Goal: Information Seeking & Learning: Learn about a topic

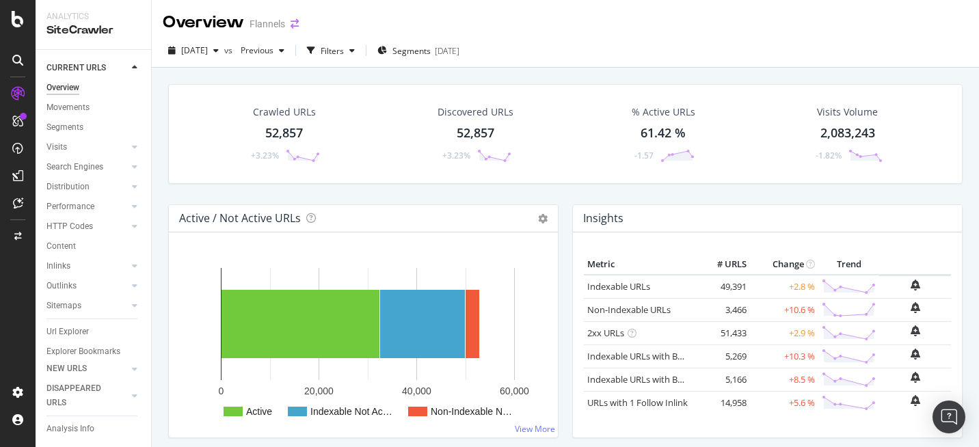
click at [297, 19] on icon "arrow-right-arrow-left" at bounding box center [295, 24] width 8 height 10
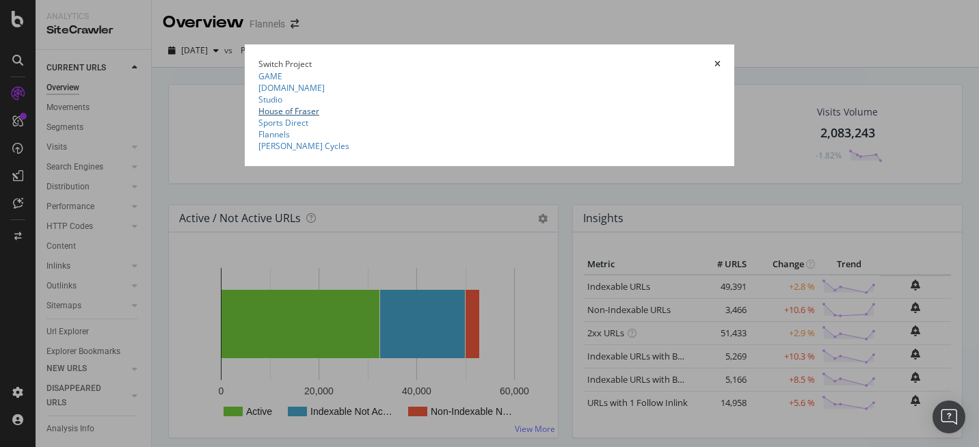
click at [258, 117] on link "House of Fraser" at bounding box center [288, 111] width 61 height 12
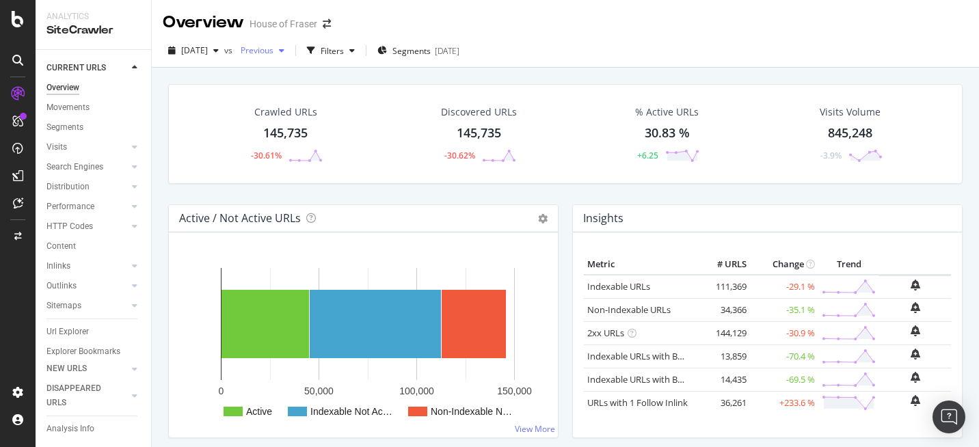
click at [290, 52] on div "button" at bounding box center [282, 50] width 16 height 8
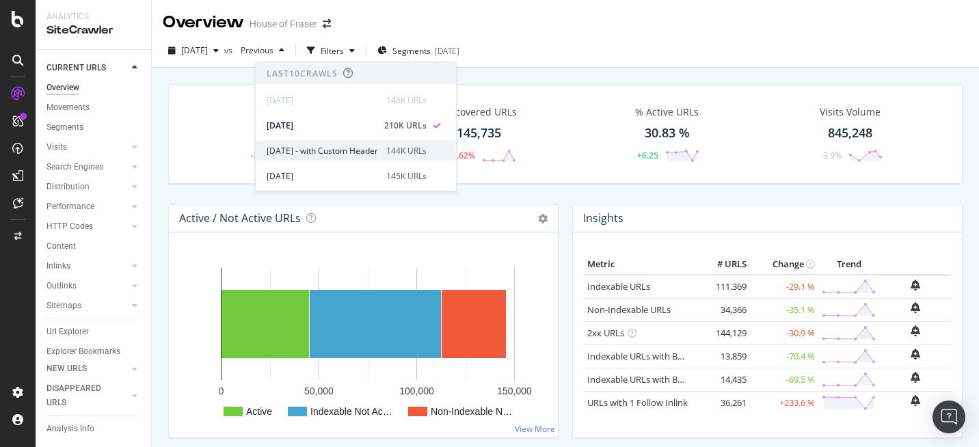
click at [446, 149] on span at bounding box center [437, 150] width 16 height 16
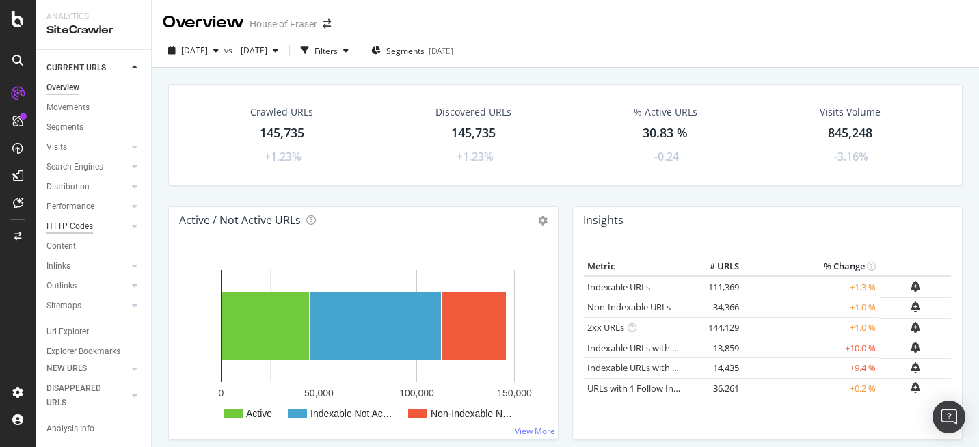
click at [83, 221] on div "HTTP Codes" at bounding box center [69, 226] width 46 height 14
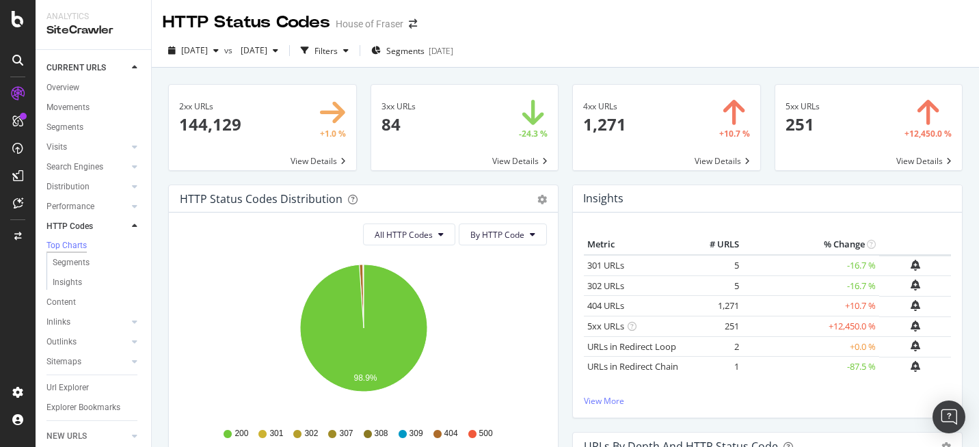
click at [720, 129] on span at bounding box center [666, 127] width 187 height 85
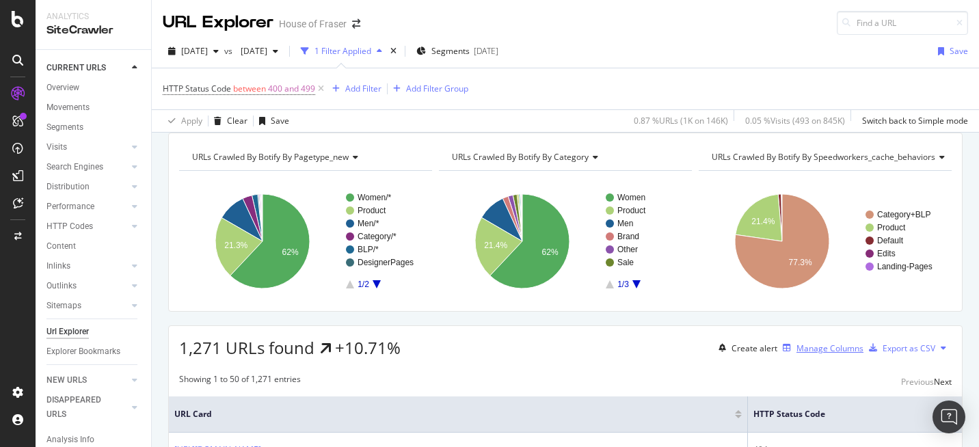
click at [803, 354] on div "Manage Columns" at bounding box center [830, 349] width 67 height 12
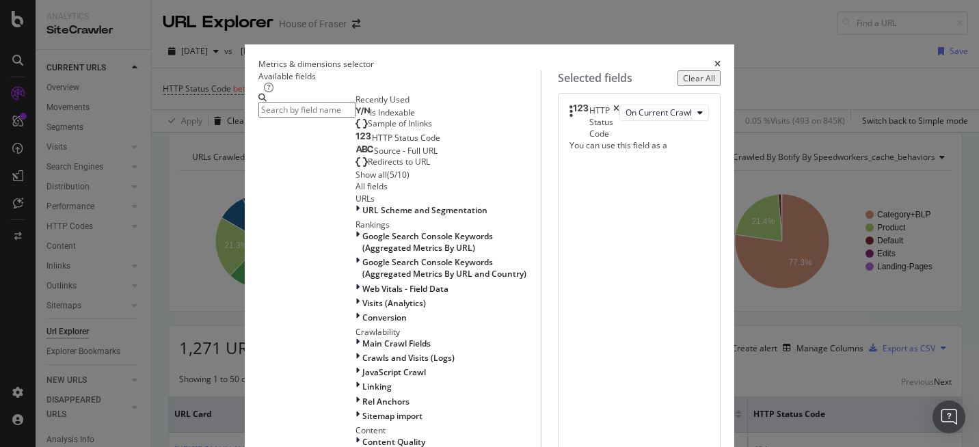
click at [356, 181] on div "Show all" at bounding box center [371, 175] width 31 height 12
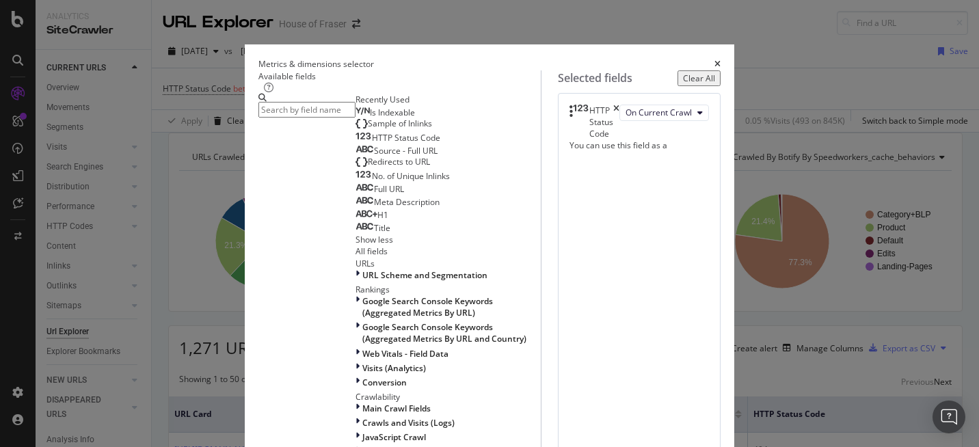
click at [356, 182] on div "No. of Unique Inlinks" at bounding box center [403, 176] width 94 height 11
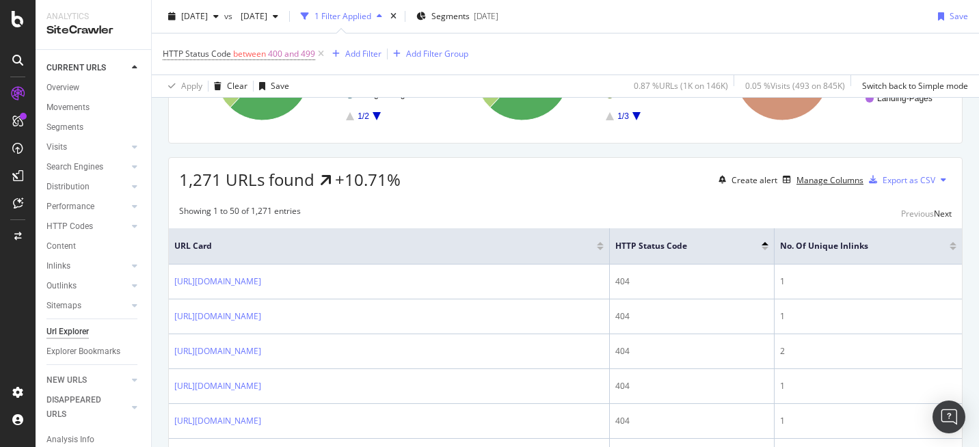
scroll to position [169, 0]
click at [953, 250] on div at bounding box center [953, 247] width 7 height 3
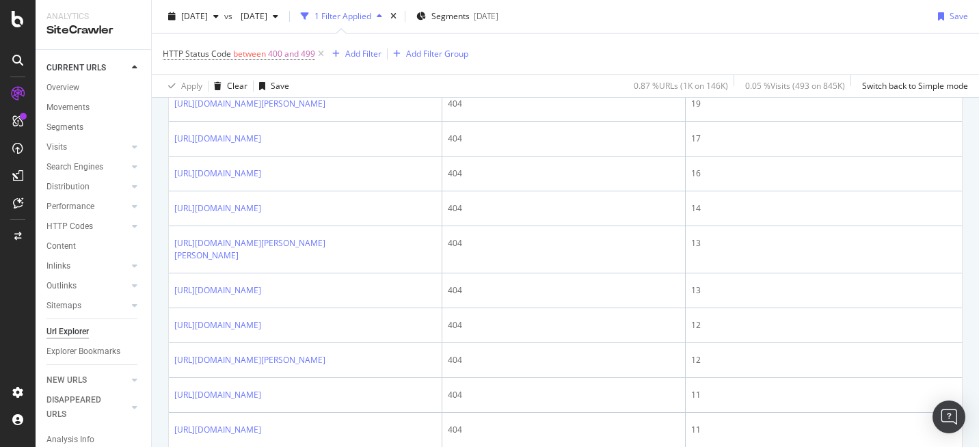
scroll to position [765, 0]
